Goal: Learn about a topic

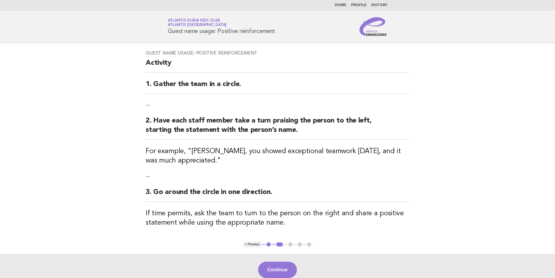
click at [290, 244] on ul "< Previous 1 2 3 4 5" at bounding box center [277, 244] width 69 height 6
click at [291, 243] on ul "< Previous 1 2 3 4 5" at bounding box center [277, 244] width 69 height 6
click at [290, 244] on ul "< Previous 1 2 3 4 5" at bounding box center [277, 244] width 69 height 6
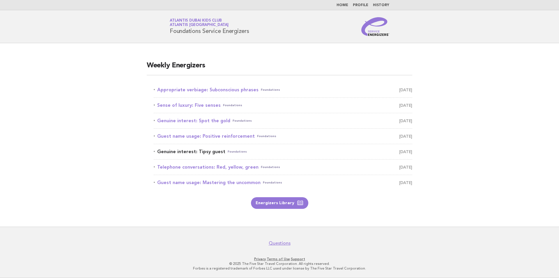
click at [215, 153] on link "Genuine interest: Tipsy guest Foundations September 14" at bounding box center [283, 151] width 259 height 8
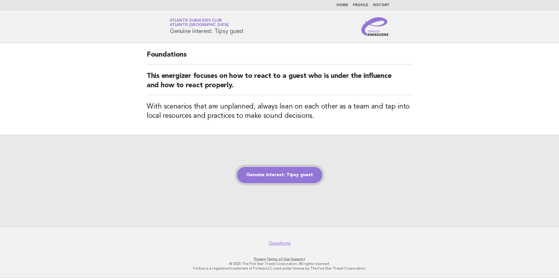
click at [290, 179] on link "Genuine interest: Tipsy guest" at bounding box center [279, 175] width 85 height 16
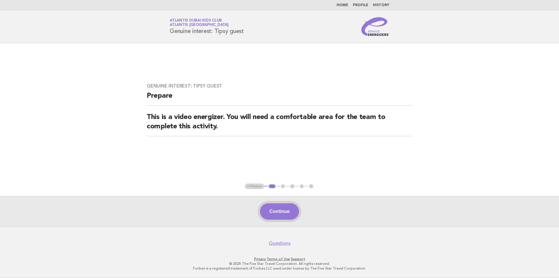
click at [289, 217] on button "Continue" at bounding box center [279, 211] width 39 height 16
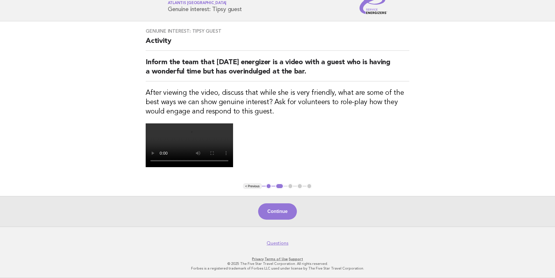
scroll to position [58, 0]
click at [290, 226] on main "Genuine interest: Tipsy guest Activity Inform the team that today's energizer i…" at bounding box center [277, 123] width 555 height 205
click at [290, 189] on ul "< Previous 1 2 3 4 5" at bounding box center [277, 186] width 69 height 6
click at [292, 189] on ul "< Previous 1 2 3 4 5" at bounding box center [277, 186] width 69 height 6
click at [291, 189] on ul "< Previous 1 2 3 4 5" at bounding box center [277, 186] width 69 height 6
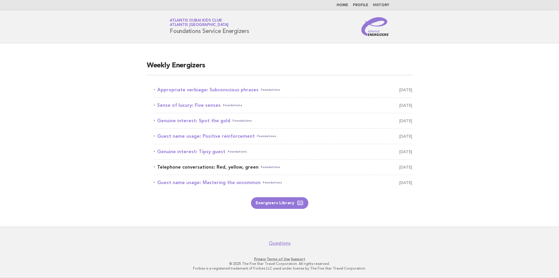
click at [197, 167] on link "Telephone conversations: Red, yellow, green Foundations [DATE]" at bounding box center [283, 167] width 259 height 8
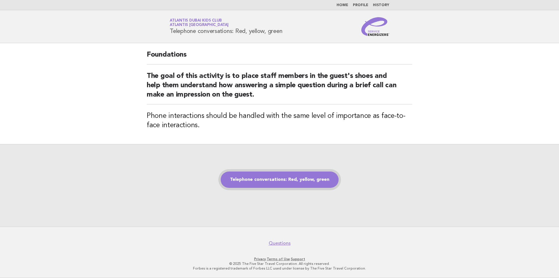
click at [273, 182] on link "Telephone conversations: Red, yellow, green" at bounding box center [280, 179] width 118 height 16
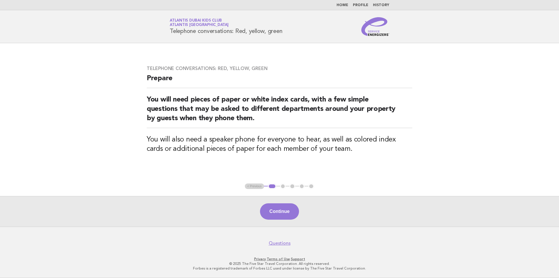
click at [284, 185] on ul "< Previous 1 2 3 4 5" at bounding box center [279, 186] width 69 height 6
click at [283, 210] on button "Continue" at bounding box center [279, 211] width 39 height 16
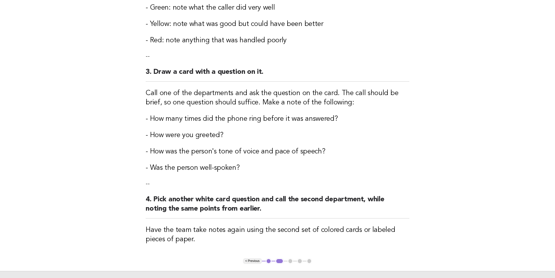
scroll to position [233, 0]
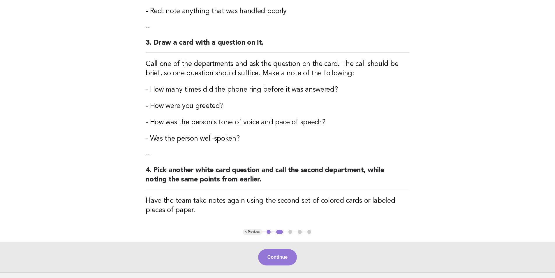
click at [290, 230] on ul "< Previous 1 2 3 4 5" at bounding box center [277, 232] width 69 height 6
click at [284, 258] on button "Continue" at bounding box center [277, 257] width 39 height 16
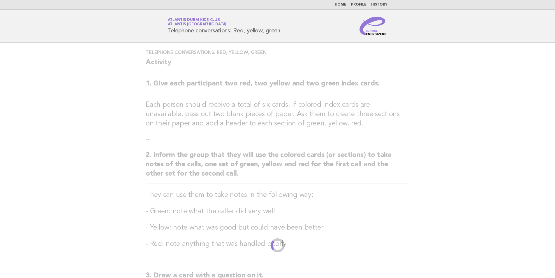
scroll to position [0, 0]
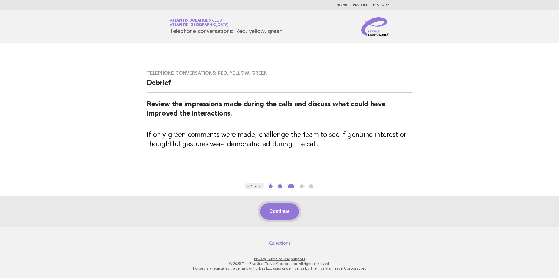
click at [285, 210] on button "Continue" at bounding box center [279, 211] width 39 height 16
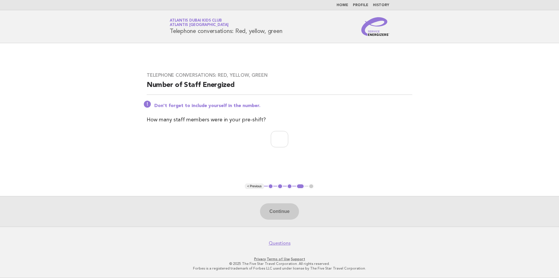
click at [271, 188] on button "1" at bounding box center [271, 186] width 6 height 6
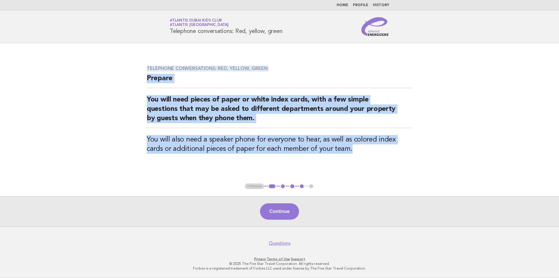
drag, startPoint x: 335, startPoint y: 147, endPoint x: 139, endPoint y: 65, distance: 212.0
click at [139, 65] on main "Telephone conversations: Red, yellow, green Prepare You will need pieces of pap…" at bounding box center [279, 134] width 559 height 183
copy div "Telephone conversations: Red, yellow, green Prepare You will need pieces of pap…"
click at [191, 157] on div "Telephone conversations: Red, yellow, green Prepare You will need pieces of pap…" at bounding box center [280, 113] width 280 height 109
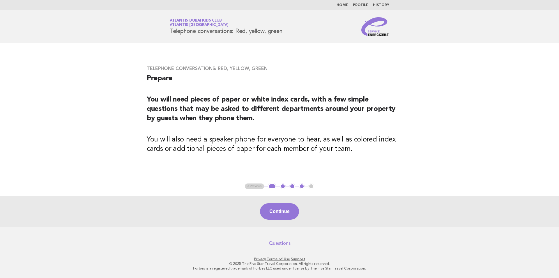
click at [272, 184] on button "1" at bounding box center [272, 186] width 8 height 6
click at [287, 216] on button "Continue" at bounding box center [279, 211] width 39 height 16
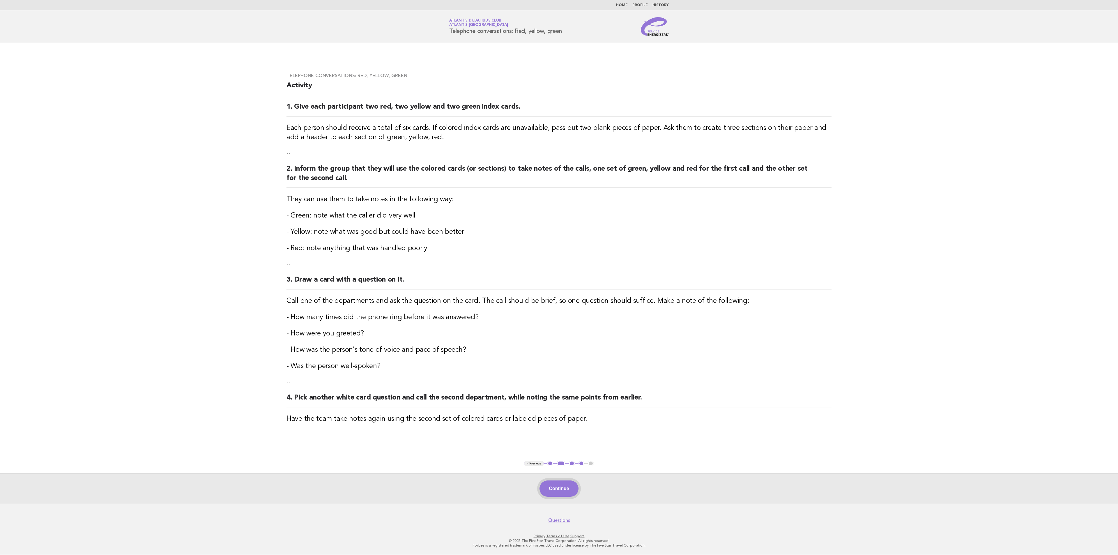
click at [559, 277] on button "Continue" at bounding box center [559, 489] width 39 height 16
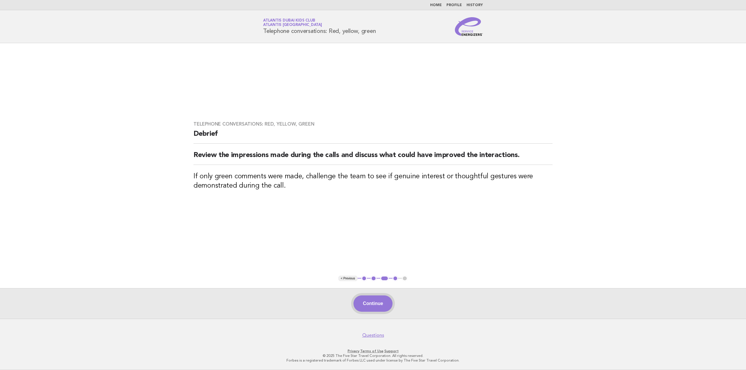
click at [385, 277] on button "Continue" at bounding box center [372, 303] width 39 height 16
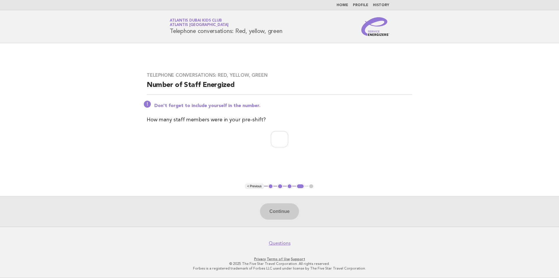
click at [269, 186] on button "1" at bounding box center [271, 186] width 6 height 6
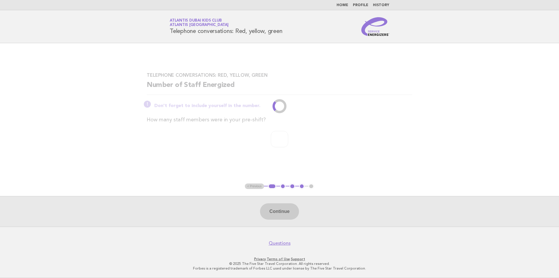
click at [270, 186] on li "1" at bounding box center [272, 186] width 8 height 6
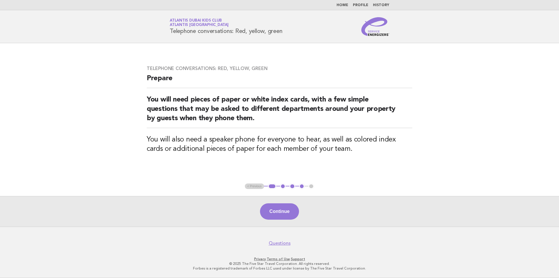
click at [270, 186] on button "1" at bounding box center [272, 186] width 8 height 6
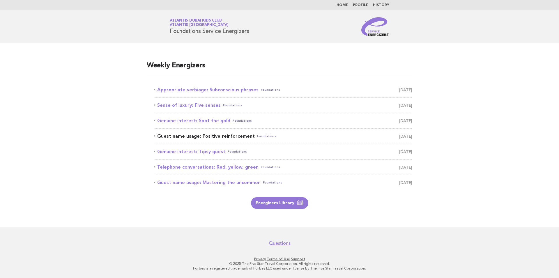
click at [229, 138] on link "Guest name usage: Positive reinforcement Foundations [DATE]" at bounding box center [283, 136] width 259 height 8
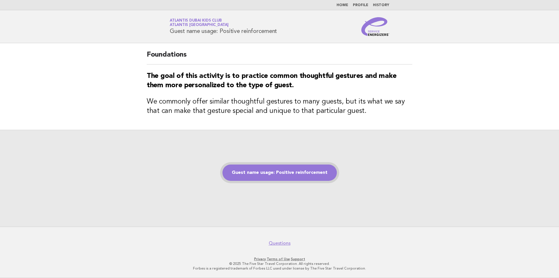
click at [283, 173] on link "Guest name usage: Positive reinforcement" at bounding box center [280, 172] width 114 height 16
